Goal: Task Accomplishment & Management: Manage account settings

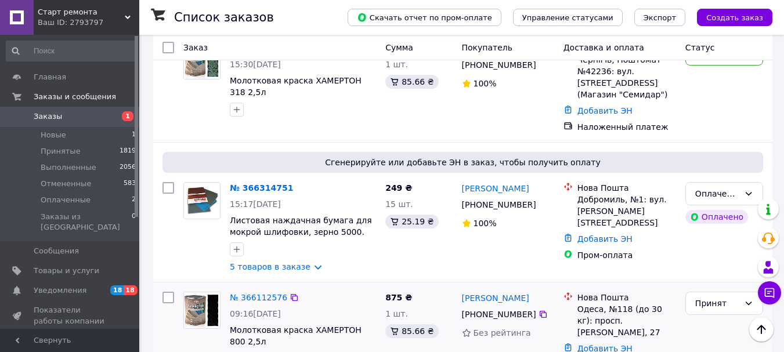
scroll to position [116, 0]
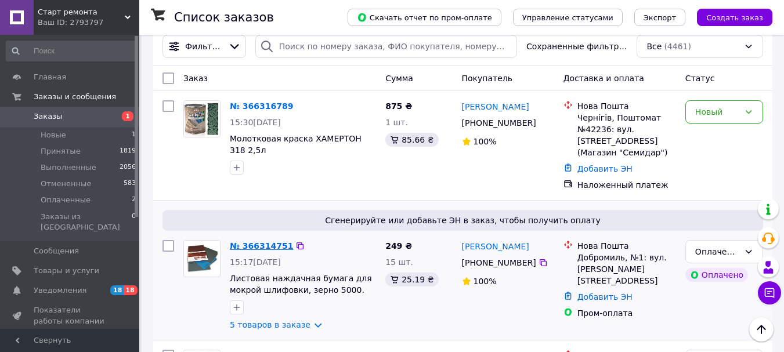
click at [253, 246] on link "№ 366314751" at bounding box center [261, 245] width 63 height 9
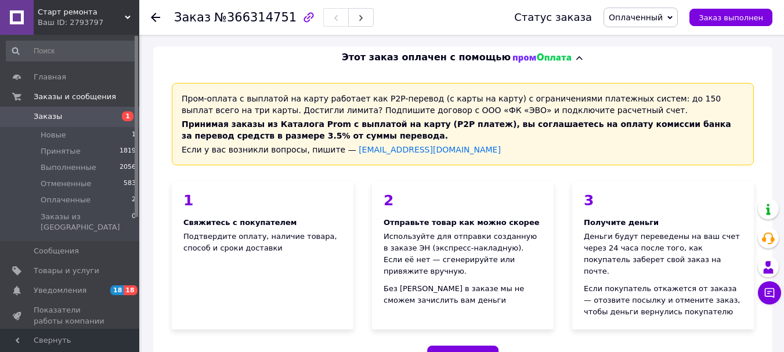
click at [673, 17] on icon at bounding box center [670, 17] width 5 height 5
click at [644, 38] on li "Принят" at bounding box center [640, 40] width 73 height 17
click at [52, 118] on span "Заказы" at bounding box center [48, 116] width 28 height 10
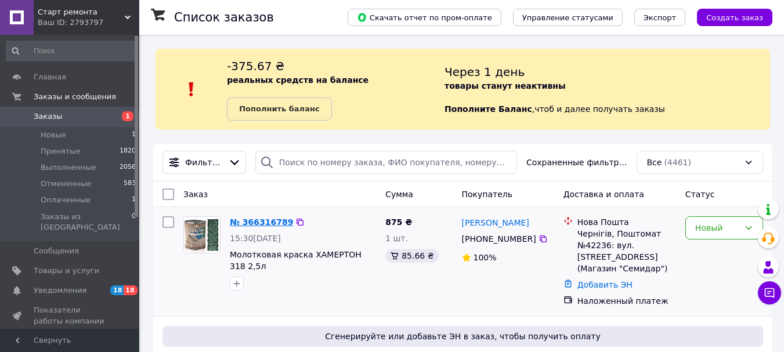
click at [263, 221] on link "№ 366316789" at bounding box center [261, 222] width 63 height 9
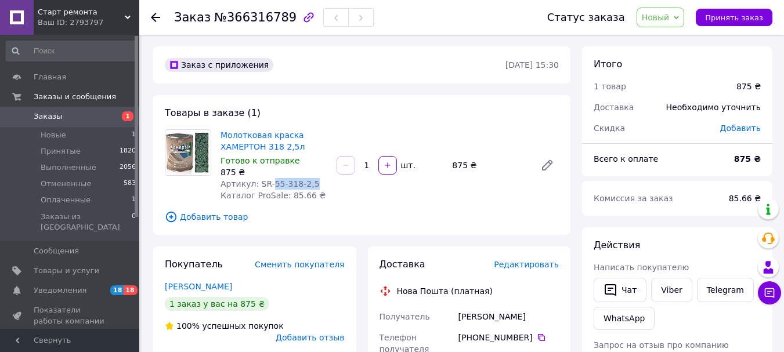
drag, startPoint x: 306, startPoint y: 182, endPoint x: 267, endPoint y: 189, distance: 39.4
click at [267, 189] on span "Артикул: SR-55-318-2,5" at bounding box center [270, 183] width 99 height 9
copy span "55-318-2,5"
click at [679, 17] on icon at bounding box center [676, 17] width 5 height 5
click at [665, 44] on li "Принят" at bounding box center [668, 40] width 62 height 17
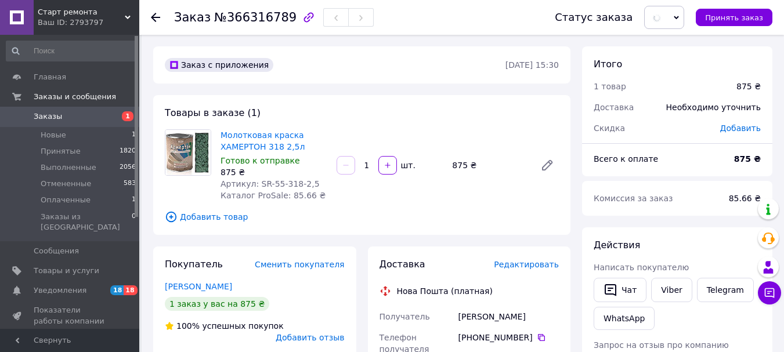
click at [49, 117] on span "Заказы" at bounding box center [48, 116] width 28 height 10
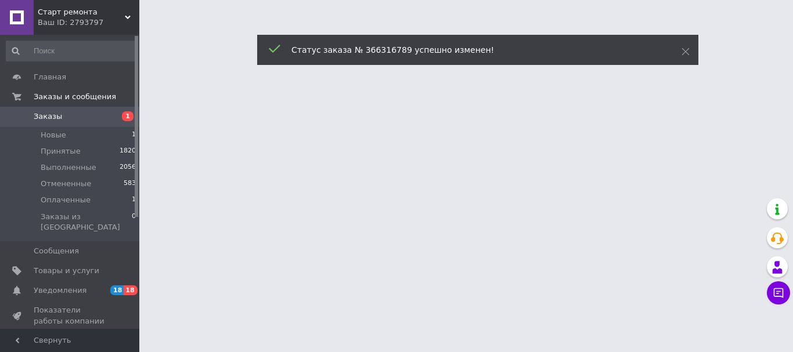
click at [69, 114] on span "Заказы" at bounding box center [71, 116] width 74 height 10
